Goal: Information Seeking & Learning: Learn about a topic

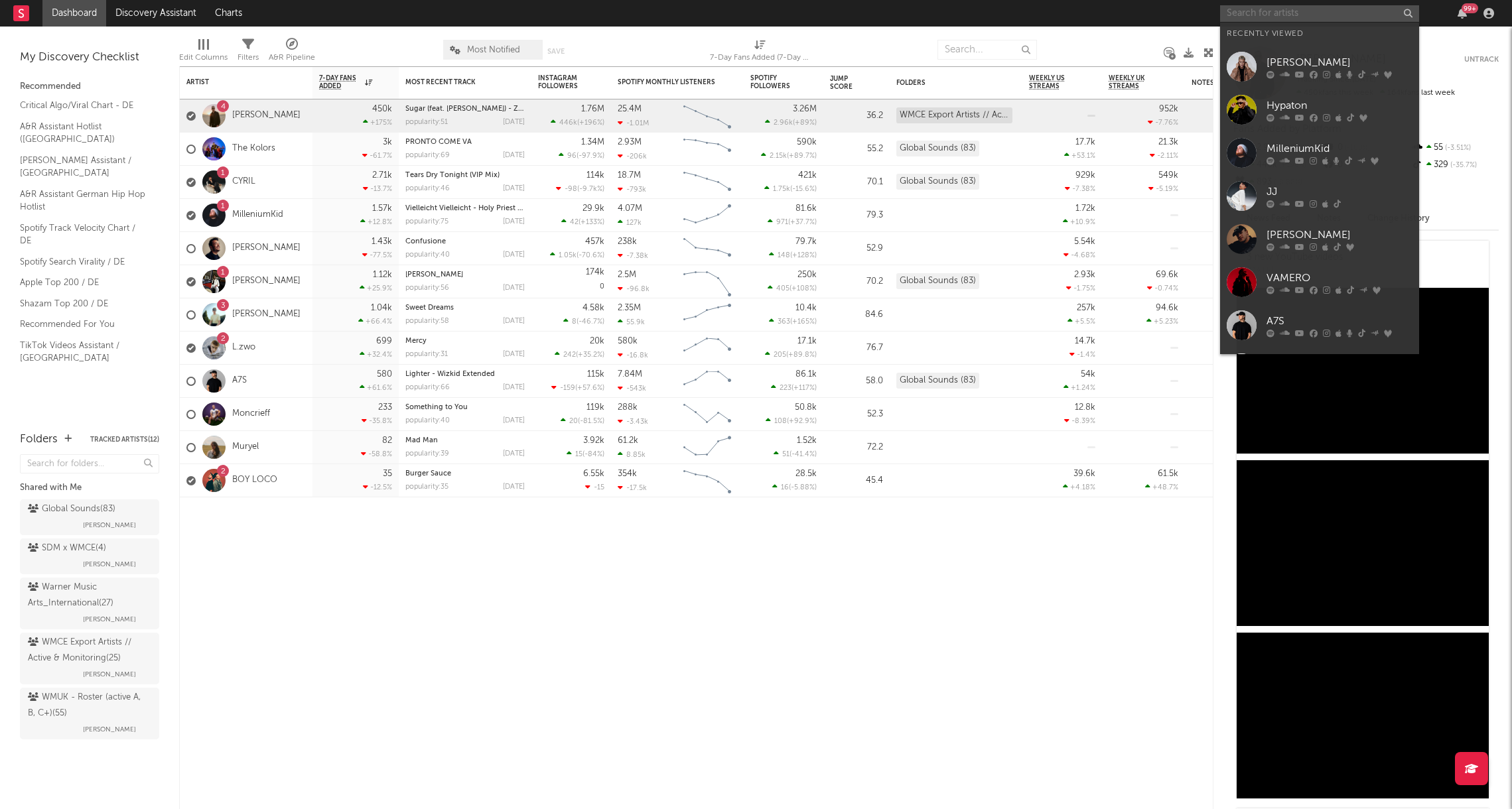
click at [1239, 9] on input "text" at bounding box center [1320, 13] width 199 height 16
click at [1240, 148] on div at bounding box center [1242, 153] width 30 height 30
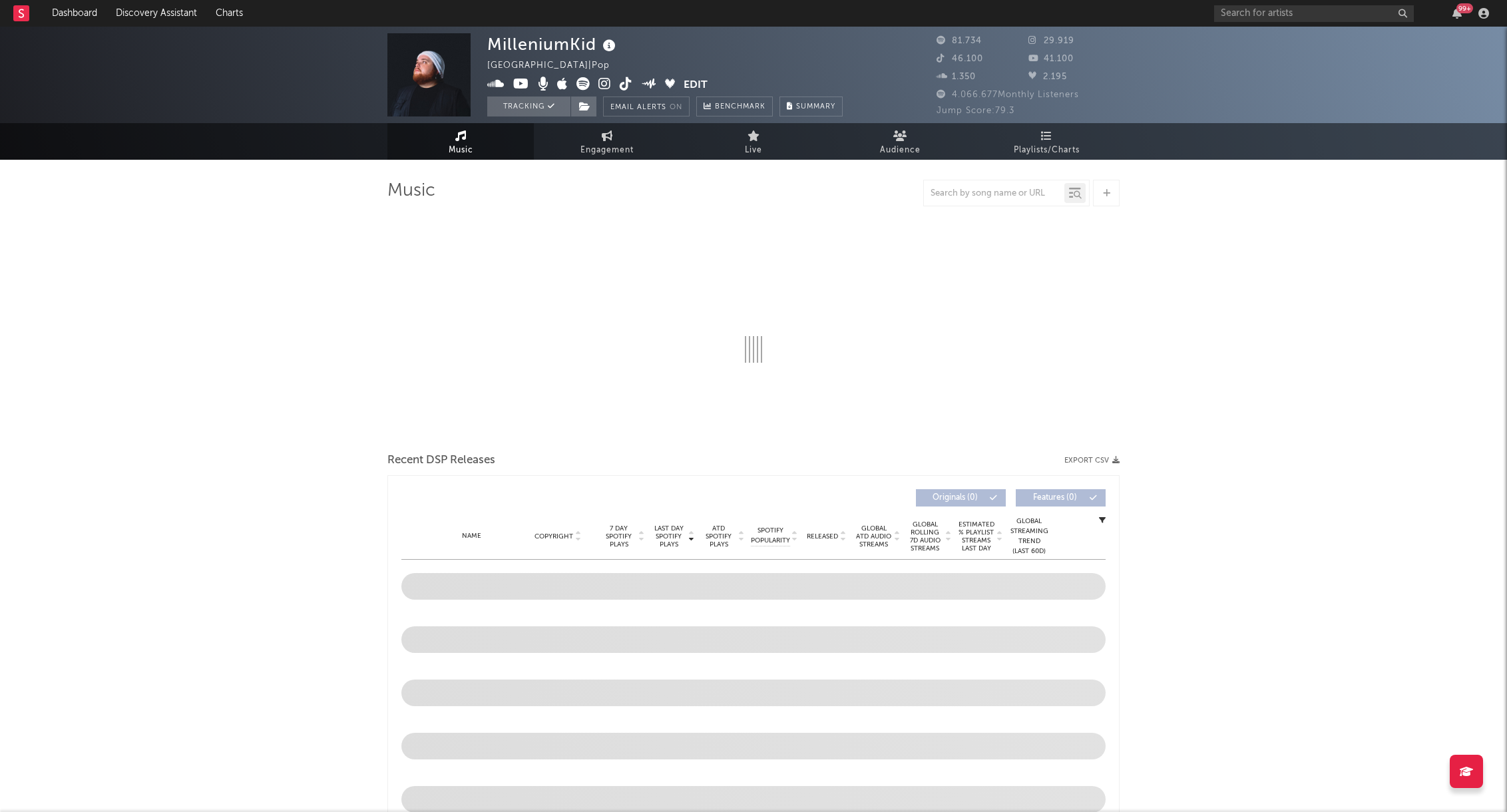
select select "6m"
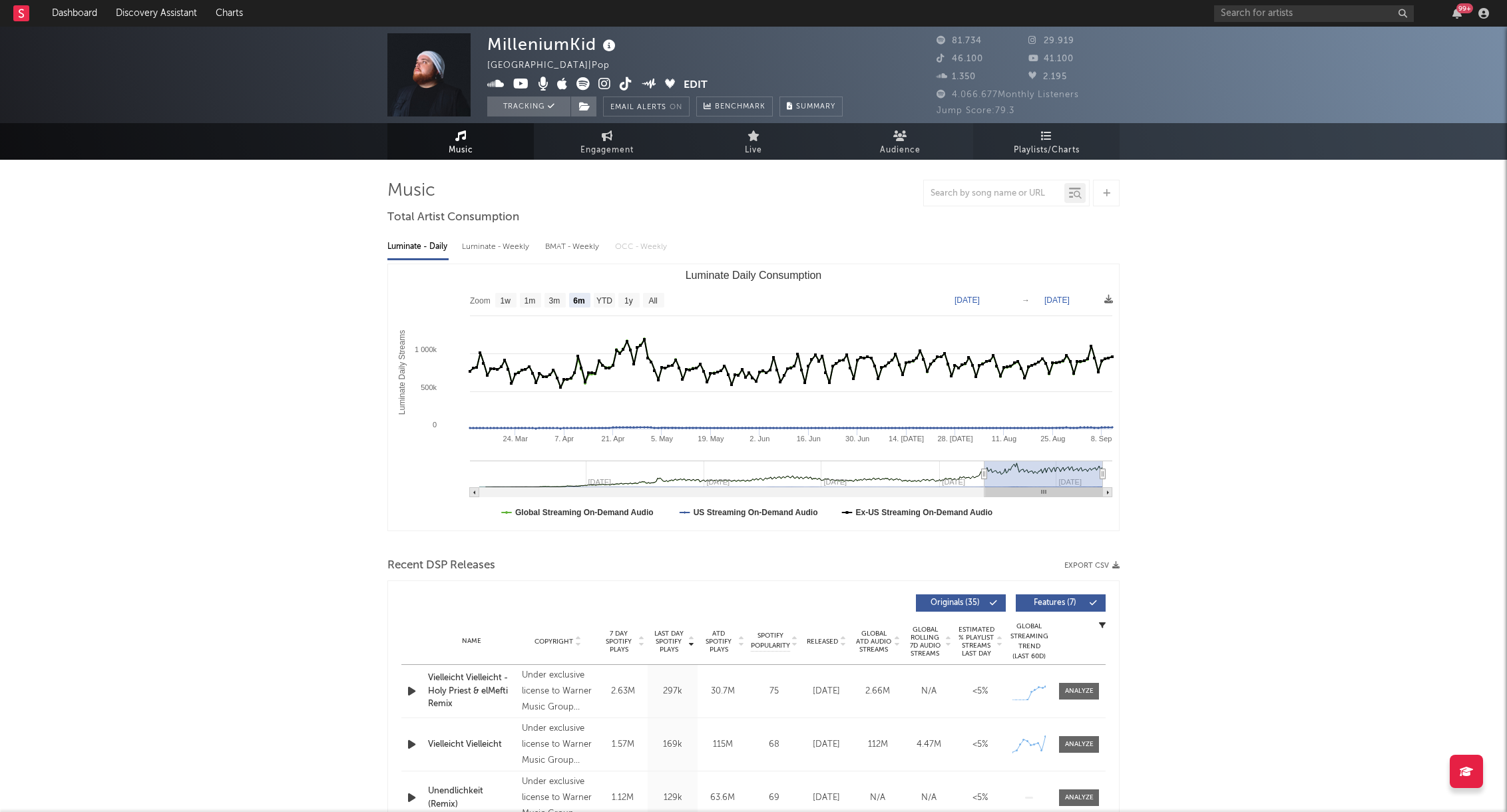
click at [1060, 138] on link "Playlists/Charts" at bounding box center [1047, 141] width 146 height 37
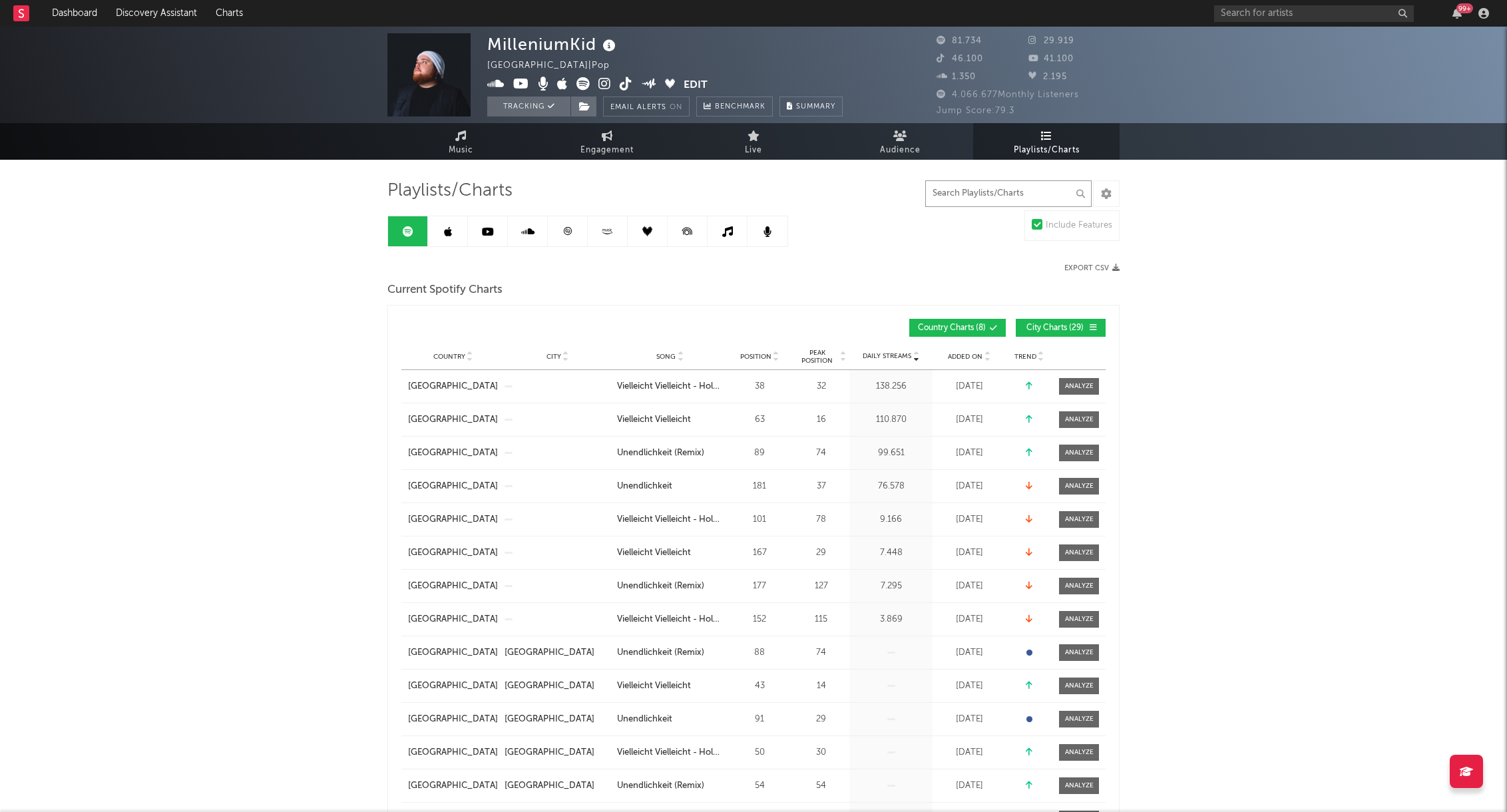
click at [1009, 202] on input "text" at bounding box center [1009, 193] width 167 height 27
type input "vielleicht"
click at [1047, 330] on span "City Charts ( 20 )" at bounding box center [1055, 328] width 61 height 8
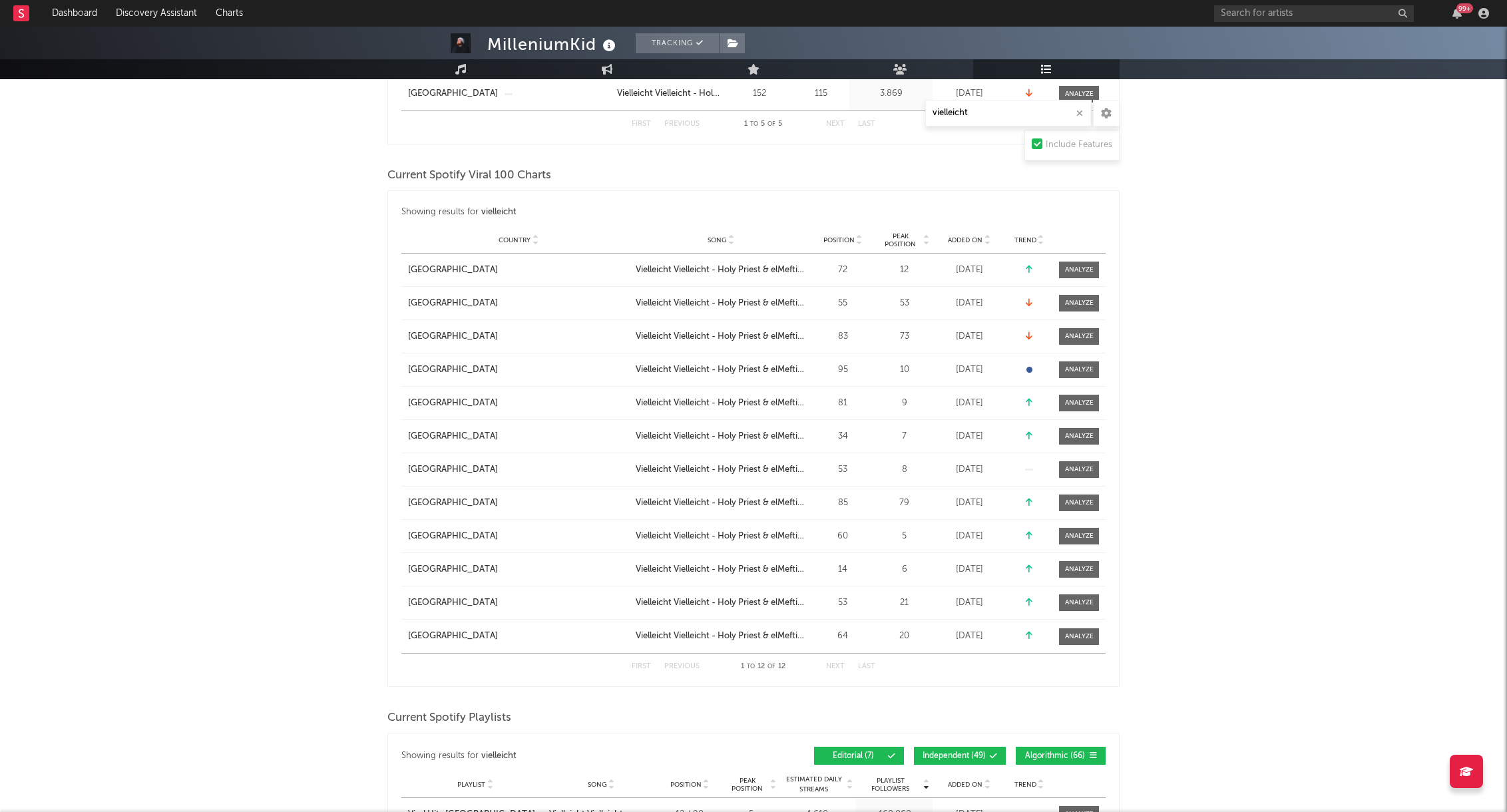
scroll to position [421, 0]
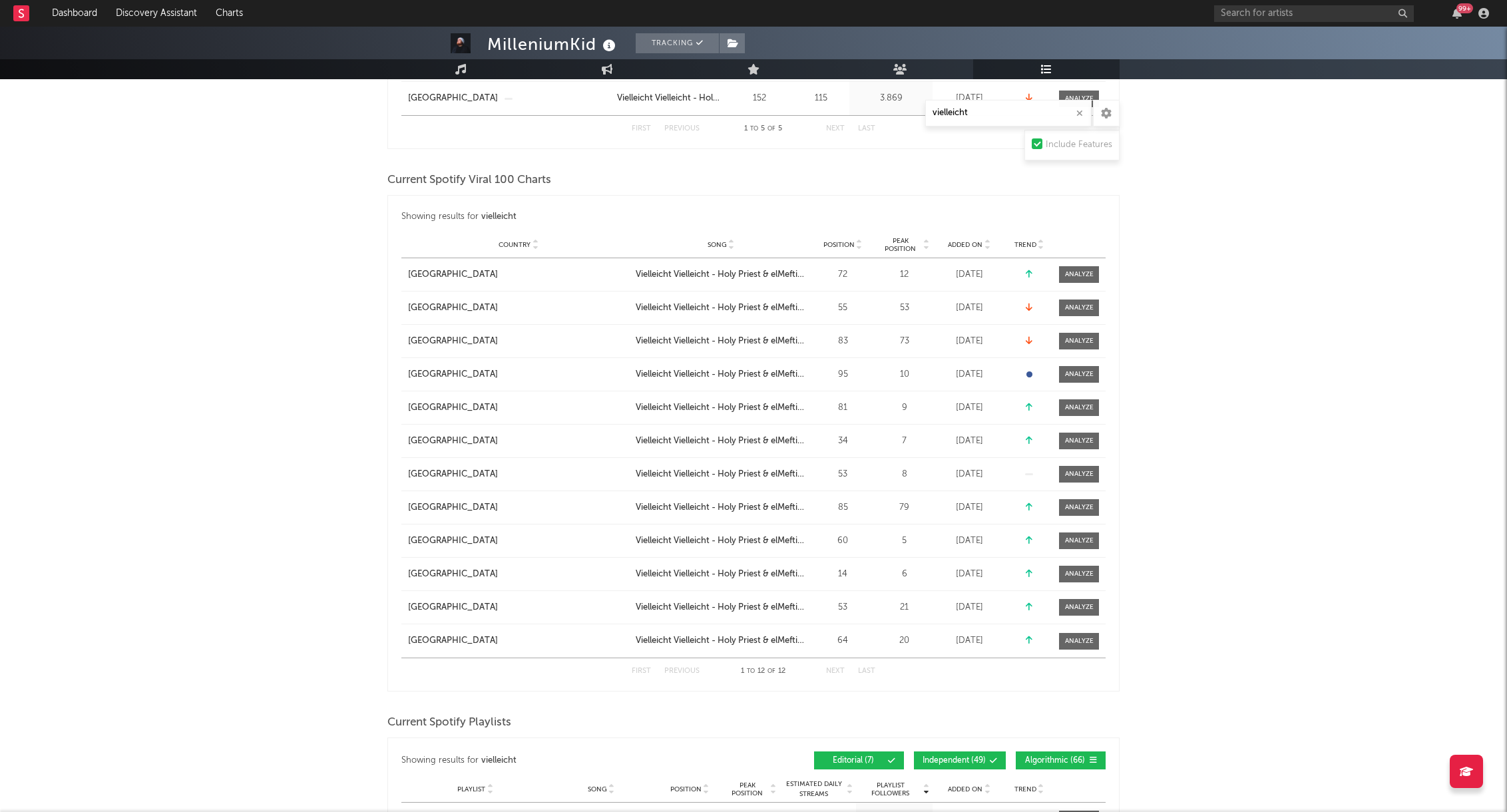
click at [1098, 118] on div at bounding box center [1106, 113] width 27 height 27
click at [1093, 207] on label "20 per page" at bounding box center [1104, 207] width 60 height 12
click at [1074, 207] on input "20 per page" at bounding box center [1069, 205] width 9 height 9
radio input "true"
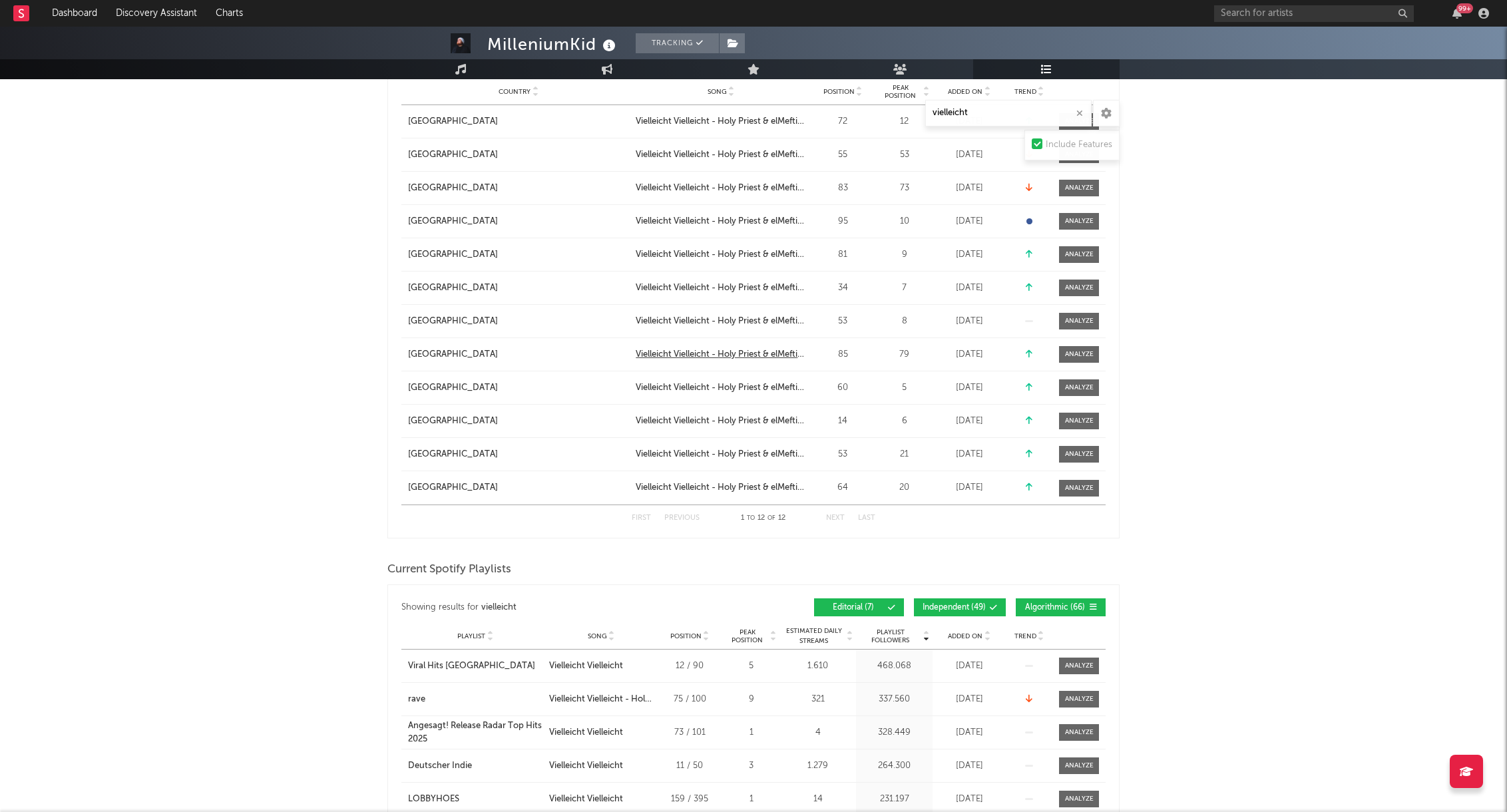
scroll to position [763, 0]
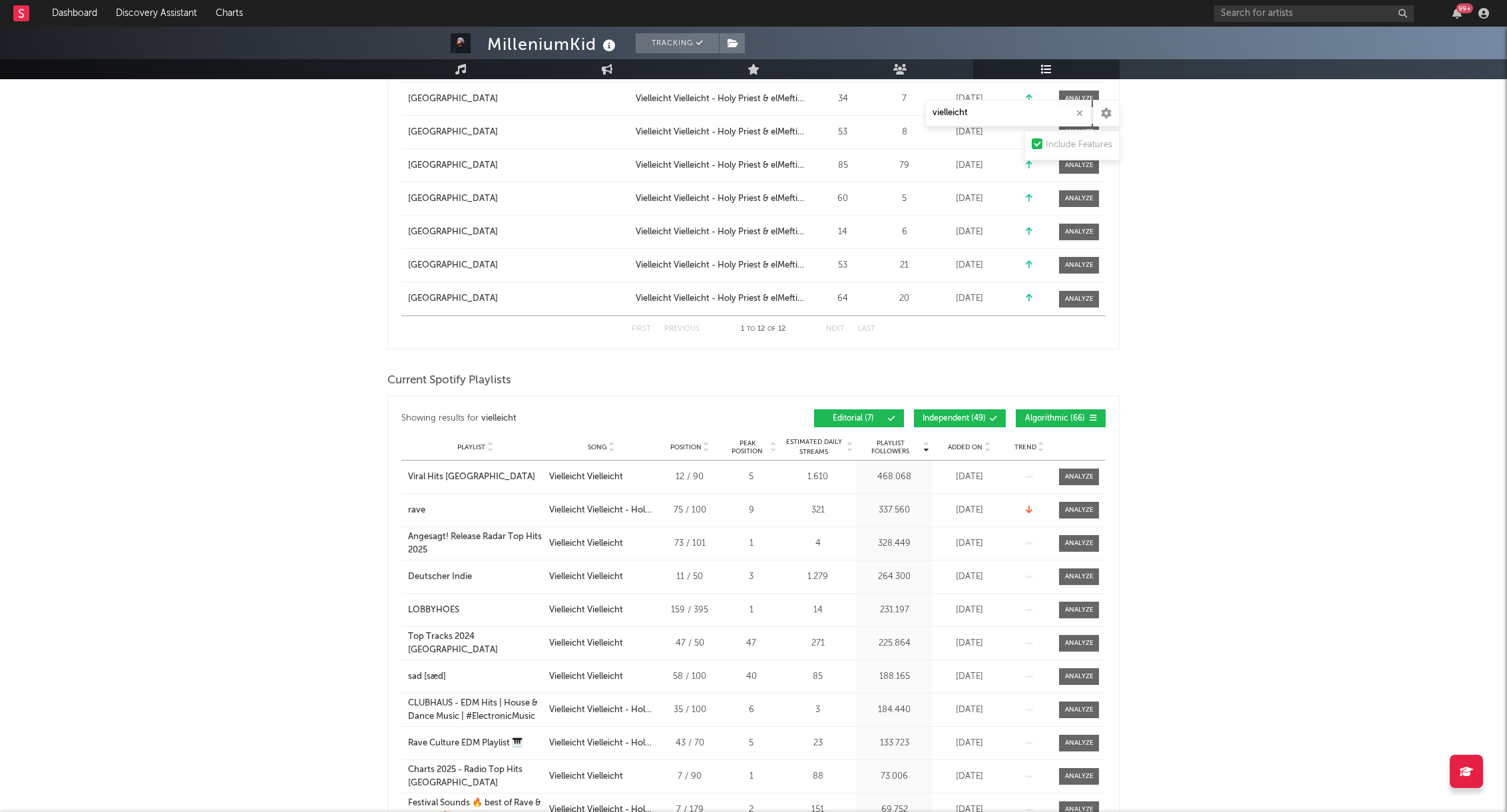
click at [1060, 422] on span "Algorithmic ( 66 )" at bounding box center [1055, 419] width 61 height 8
click at [984, 420] on span "Independent ( 49 )" at bounding box center [954, 419] width 63 height 8
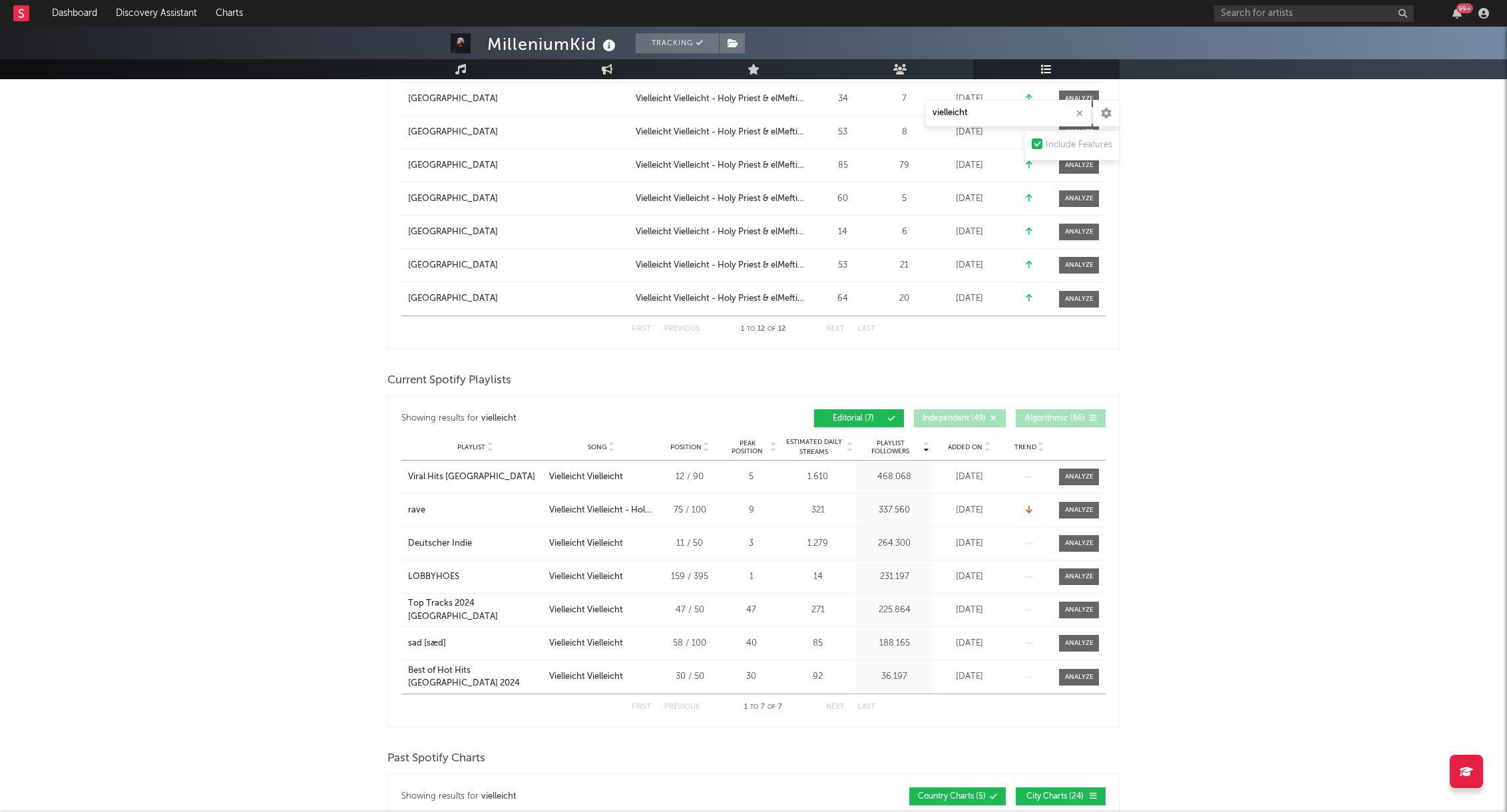
click at [974, 453] on div "Playlist City Song Position Peak Position Estimated Daily Streams Playlist Foll…" at bounding box center [753, 447] width 704 height 27
click at [976, 446] on span "Added On" at bounding box center [965, 447] width 34 height 8
click at [976, 444] on span "Added On" at bounding box center [965, 447] width 34 height 8
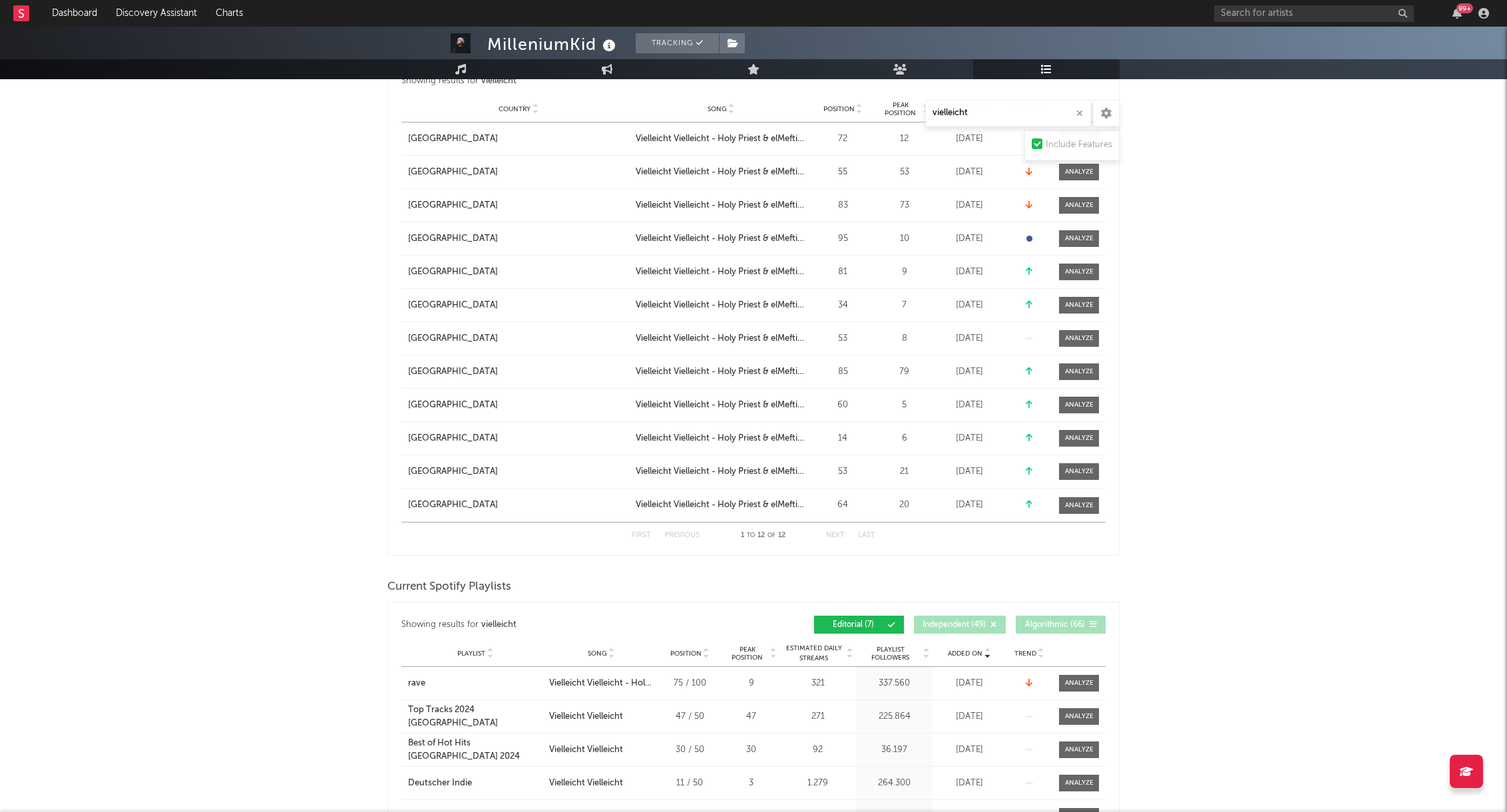
scroll to position [174, 0]
